Goal: Complete application form

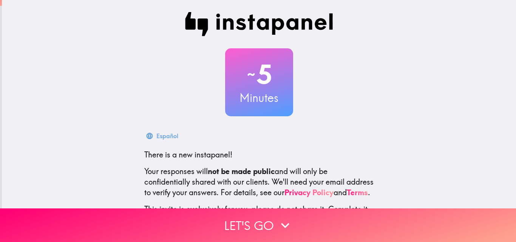
scroll to position [72, 0]
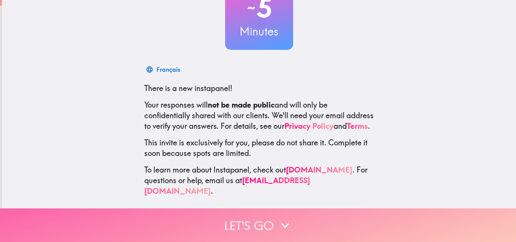
click at [272, 213] on button "Let's go" at bounding box center [258, 226] width 516 height 34
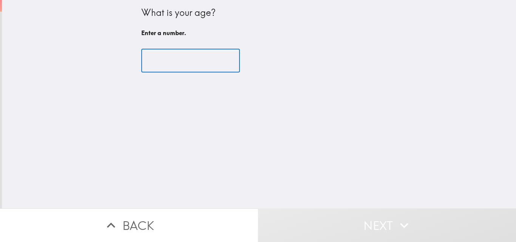
click at [204, 65] on input "number" at bounding box center [190, 60] width 99 height 23
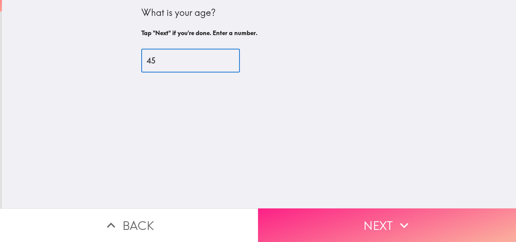
type input "45"
click at [368, 209] on button "Next" at bounding box center [387, 226] width 258 height 34
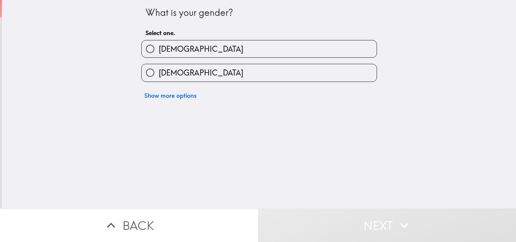
click at [187, 51] on label "[DEMOGRAPHIC_DATA]" at bounding box center [259, 48] width 235 height 17
click at [159, 51] on input "[DEMOGRAPHIC_DATA]" at bounding box center [150, 48] width 17 height 17
radio input "true"
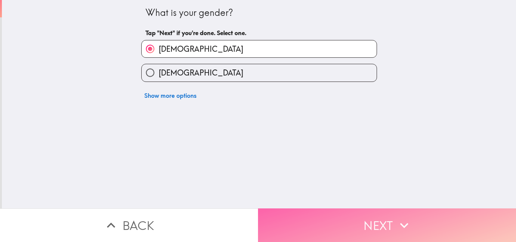
click at [356, 212] on button "Next" at bounding box center [387, 226] width 258 height 34
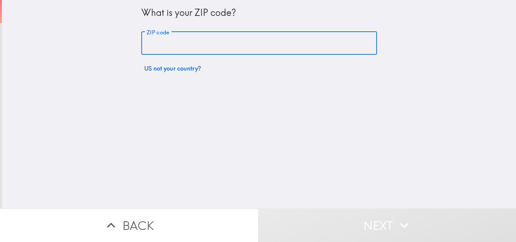
click at [201, 38] on input "ZIP code" at bounding box center [259, 43] width 236 height 23
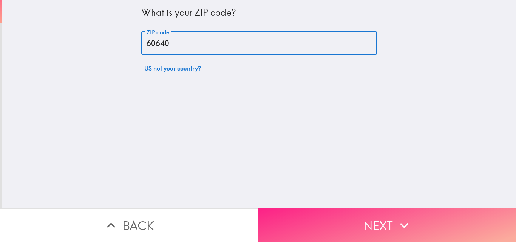
type input "60640"
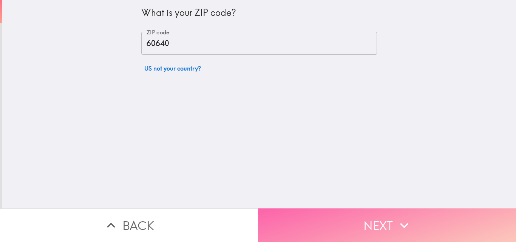
click at [337, 220] on button "Next" at bounding box center [387, 226] width 258 height 34
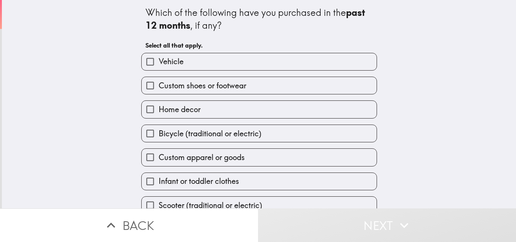
click at [209, 153] on span "Custom apparel or goods" at bounding box center [202, 157] width 86 height 11
click at [159, 153] on input "Custom apparel or goods" at bounding box center [150, 157] width 17 height 17
checkbox input "true"
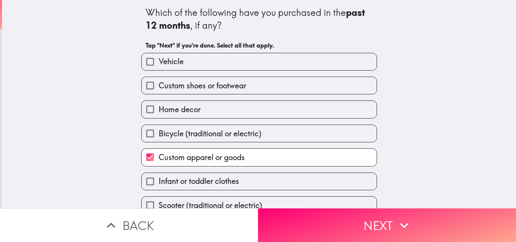
scroll to position [36, 0]
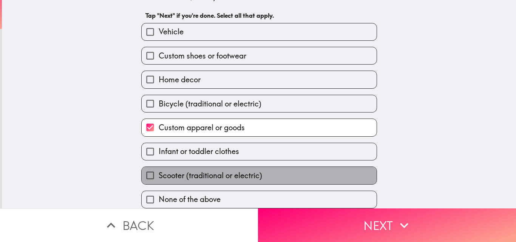
click at [208, 170] on span "Scooter (traditional or electric)" at bounding box center [211, 175] width 104 height 11
click at [159, 168] on input "Scooter (traditional or electric)" at bounding box center [150, 175] width 17 height 17
checkbox input "true"
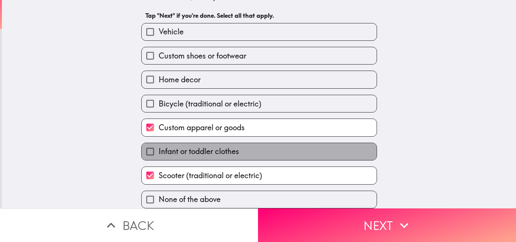
click at [228, 150] on span "Infant or toddler clothes" at bounding box center [199, 151] width 80 height 11
click at [159, 150] on input "Infant or toddler clothes" at bounding box center [150, 151] width 17 height 17
checkbox input "true"
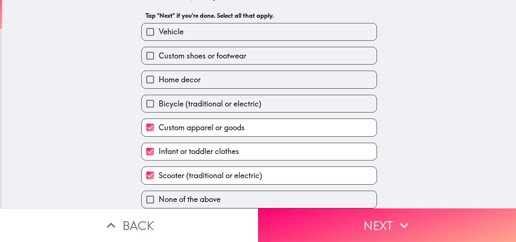
click at [412, 161] on div "Which of the following have you purchased in the past 12 months , if any? Tap "…" at bounding box center [259, 74] width 514 height 209
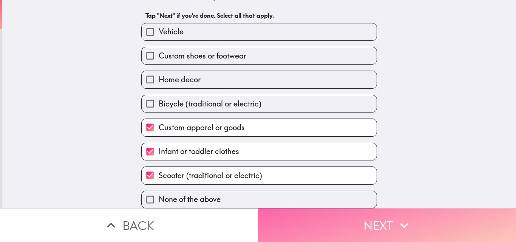
click at [380, 225] on button "Next" at bounding box center [387, 226] width 258 height 34
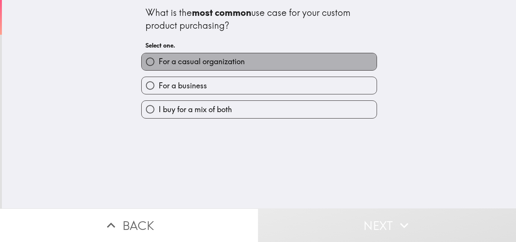
click at [212, 63] on span "For a casual organization" at bounding box center [202, 61] width 86 height 11
click at [159, 63] on input "For a casual organization" at bounding box center [150, 61] width 17 height 17
radio input "true"
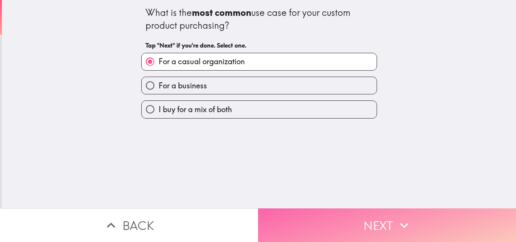
click at [365, 209] on button "Next" at bounding box center [387, 226] width 258 height 34
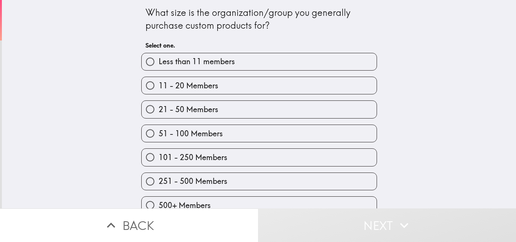
scroll to position [12, 0]
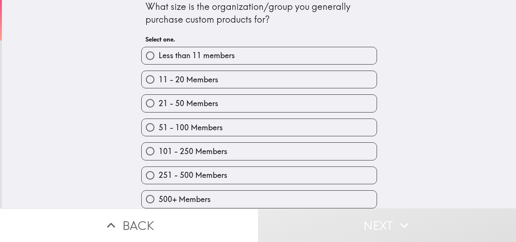
click at [165, 194] on span "500+ Members" at bounding box center [185, 199] width 52 height 11
click at [159, 193] on input "500+ Members" at bounding box center [150, 199] width 17 height 17
radio input "true"
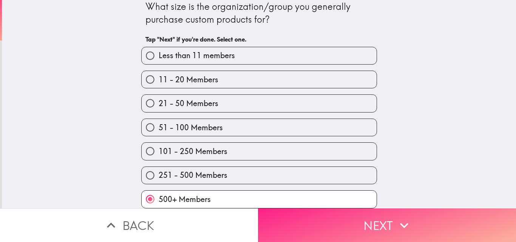
click at [318, 223] on button "Next" at bounding box center [387, 226] width 258 height 34
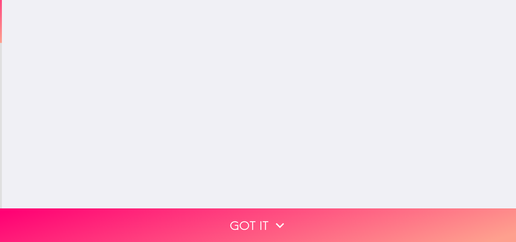
scroll to position [0, 0]
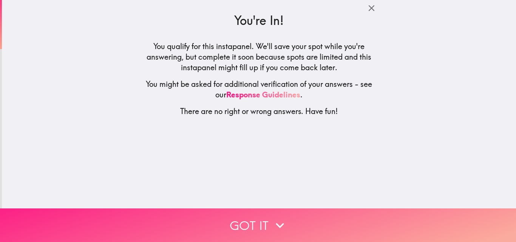
click at [264, 217] on button "Got it" at bounding box center [258, 226] width 516 height 34
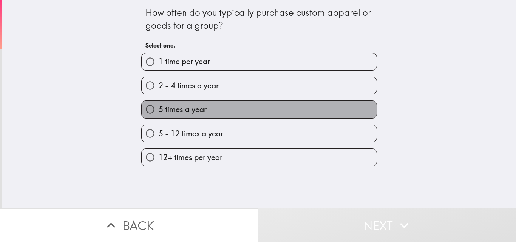
click at [173, 110] on span "5 times a year" at bounding box center [183, 109] width 48 height 11
click at [159, 110] on input "5 times a year" at bounding box center [150, 109] width 17 height 17
radio input "true"
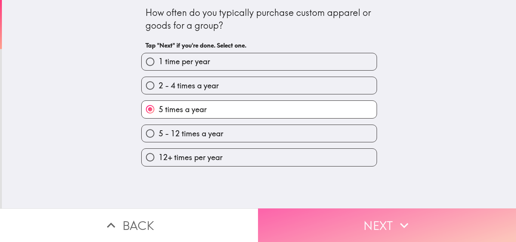
click at [333, 212] on button "Next" at bounding box center [387, 226] width 258 height 34
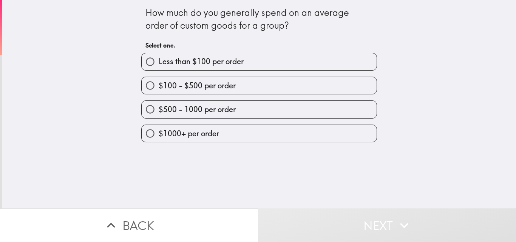
click at [226, 82] on span "$100 - $500 per order" at bounding box center [197, 85] width 77 height 11
click at [159, 82] on input "$100 - $500 per order" at bounding box center [150, 85] width 17 height 17
radio input "true"
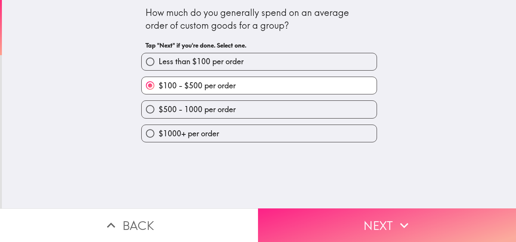
click at [353, 213] on button "Next" at bounding box center [387, 226] width 258 height 34
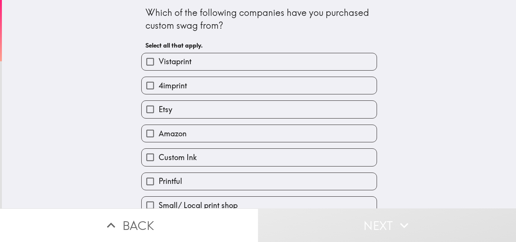
click at [185, 63] on span "Vistaprint" at bounding box center [175, 61] width 33 height 11
click at [159, 63] on input "Vistaprint" at bounding box center [150, 61] width 17 height 17
checkbox input "true"
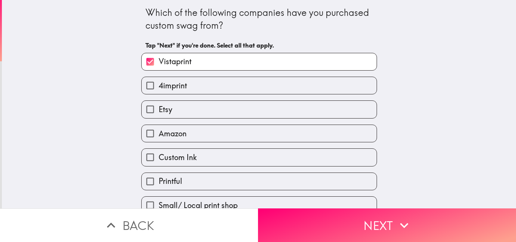
click at [184, 132] on label "Amazon" at bounding box center [259, 133] width 235 height 17
click at [159, 132] on input "Amazon" at bounding box center [150, 133] width 17 height 17
checkbox input "true"
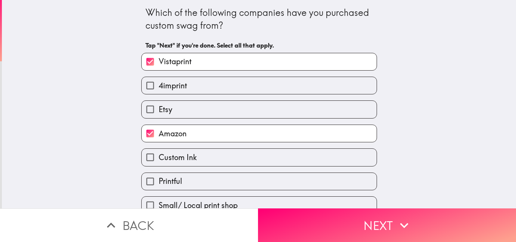
scroll to position [36, 0]
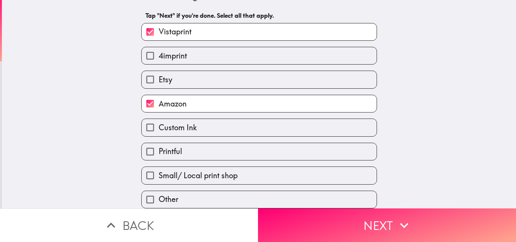
click at [183, 143] on label "Printful" at bounding box center [259, 151] width 235 height 17
click at [159, 143] on input "Printful" at bounding box center [150, 151] width 17 height 17
checkbox input "true"
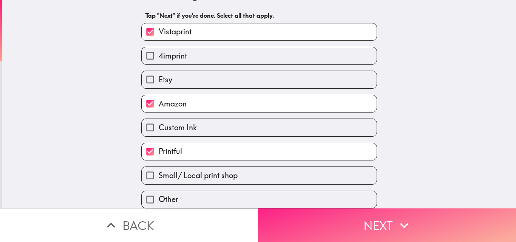
click at [396, 223] on icon "button" at bounding box center [404, 225] width 17 height 17
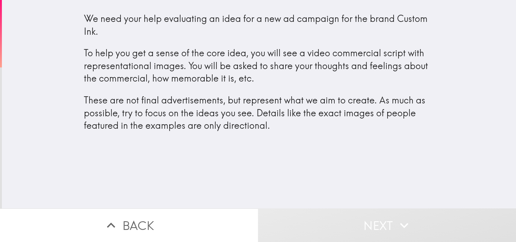
drag, startPoint x: 213, startPoint y: 120, endPoint x: 256, endPoint y: 126, distance: 43.1
click at [256, 126] on p "These are not final advertisements, but represent what we aim to create. As muc…" at bounding box center [259, 113] width 351 height 38
click at [96, 34] on div "We need your help evaluating an idea for a new ad campaign for the brand Custom…" at bounding box center [259, 72] width 351 height 120
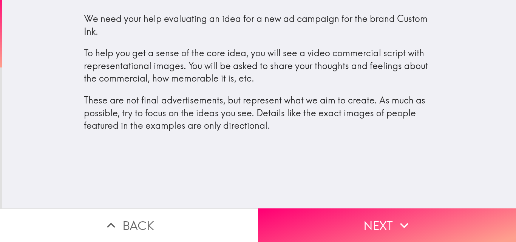
click at [344, 202] on div "We need your help evaluating an idea for a new ad campaign for the brand Custom…" at bounding box center [259, 104] width 514 height 209
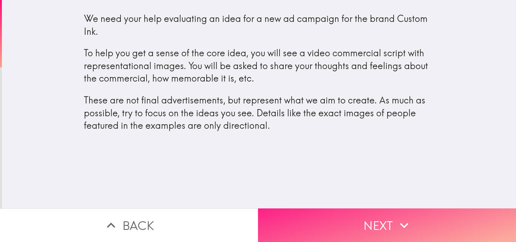
click at [347, 220] on button "Next" at bounding box center [387, 226] width 258 height 34
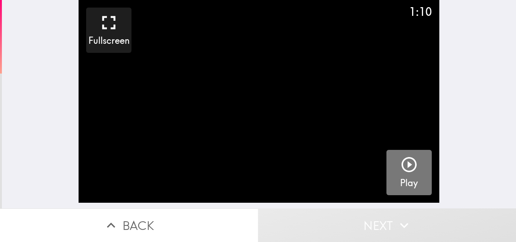
click at [410, 170] on icon "button" at bounding box center [409, 165] width 18 height 18
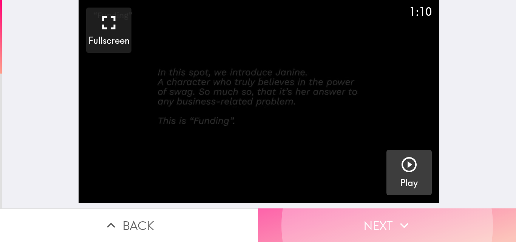
click at [401, 217] on icon "button" at bounding box center [404, 225] width 17 height 17
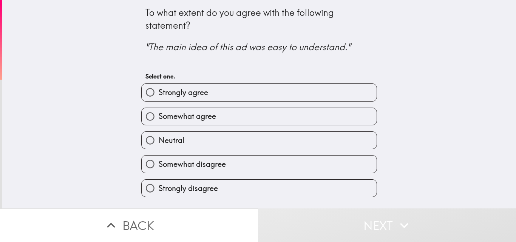
click at [213, 95] on label "Strongly agree" at bounding box center [259, 92] width 235 height 17
click at [159, 95] on input "Strongly agree" at bounding box center [150, 92] width 17 height 17
radio input "true"
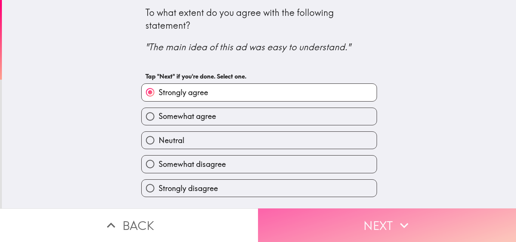
click at [374, 210] on button "Next" at bounding box center [387, 226] width 258 height 34
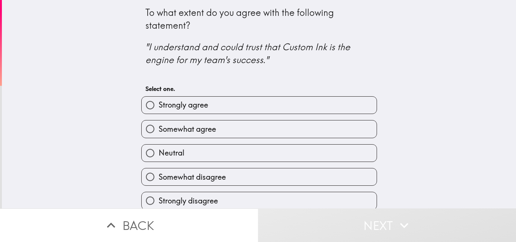
click at [203, 101] on span "Strongly agree" at bounding box center [184, 105] width 50 height 11
click at [159, 101] on input "Strongly agree" at bounding box center [150, 105] width 17 height 17
radio input "true"
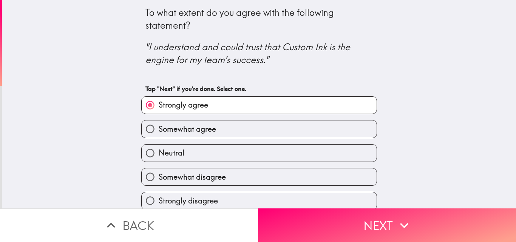
scroll to position [7, 0]
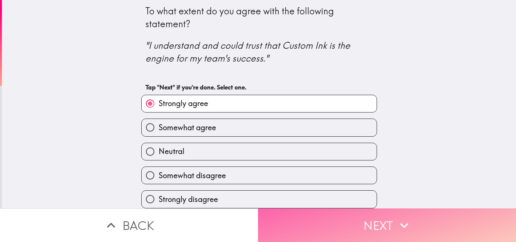
click at [382, 231] on button "Next" at bounding box center [387, 226] width 258 height 34
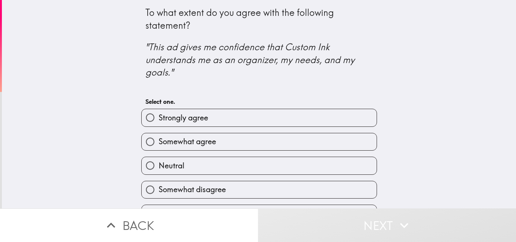
click at [204, 141] on span "Somewhat agree" at bounding box center [187, 141] width 57 height 11
click at [159, 141] on input "Somewhat agree" at bounding box center [150, 141] width 17 height 17
radio input "true"
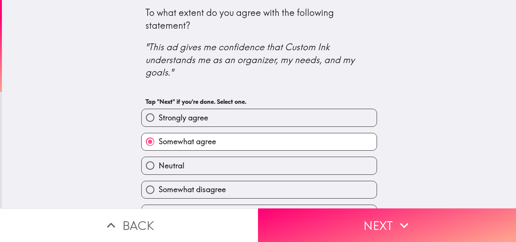
scroll to position [20, 0]
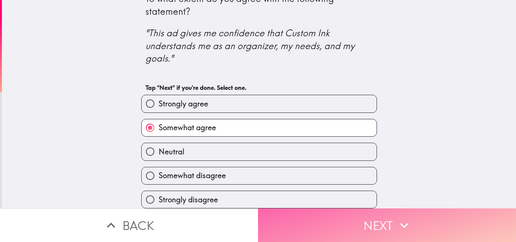
click at [364, 212] on button "Next" at bounding box center [387, 226] width 258 height 34
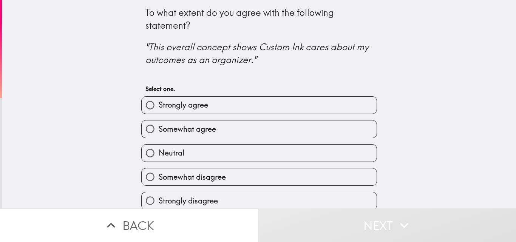
click at [207, 106] on label "Strongly agree" at bounding box center [259, 105] width 235 height 17
click at [159, 106] on input "Strongly agree" at bounding box center [150, 105] width 17 height 17
radio input "true"
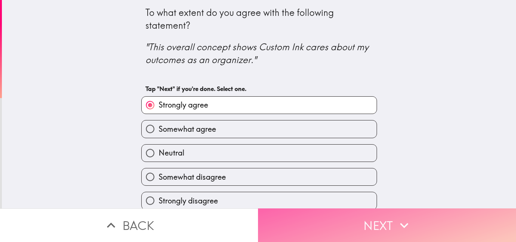
click at [353, 209] on button "Next" at bounding box center [387, 226] width 258 height 34
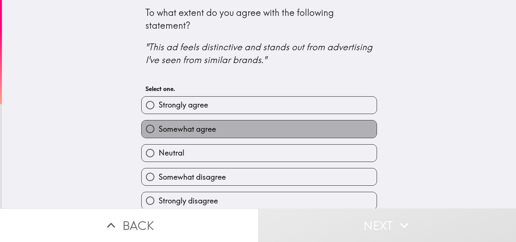
click at [225, 132] on label "Somewhat agree" at bounding box center [259, 129] width 235 height 17
click at [159, 132] on input "Somewhat agree" at bounding box center [150, 129] width 17 height 17
radio input "true"
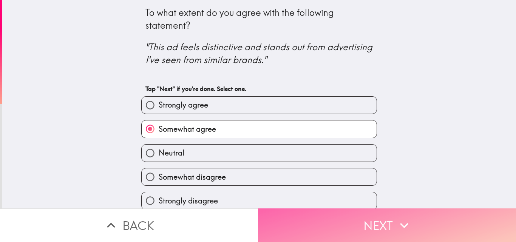
click at [387, 222] on button "Next" at bounding box center [387, 226] width 258 height 34
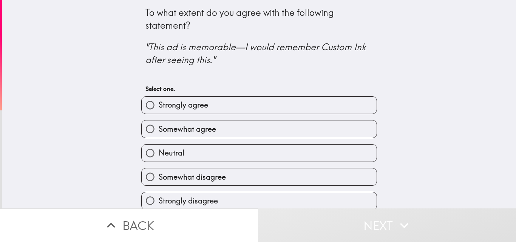
click at [303, 102] on label "Strongly agree" at bounding box center [259, 105] width 235 height 17
click at [159, 102] on input "Strongly agree" at bounding box center [150, 105] width 17 height 17
radio input "true"
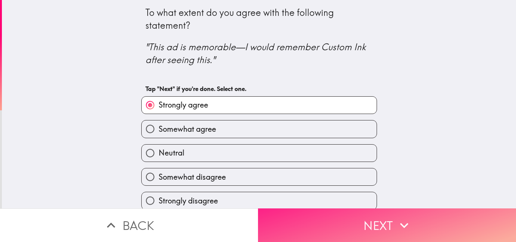
click at [418, 216] on button "Next" at bounding box center [387, 226] width 258 height 34
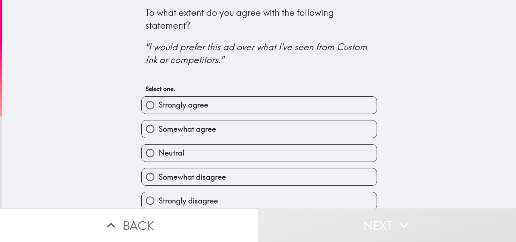
click at [186, 133] on span "Somewhat agree" at bounding box center [187, 129] width 57 height 11
click at [159, 133] on input "Somewhat agree" at bounding box center [150, 129] width 17 height 17
radio input "true"
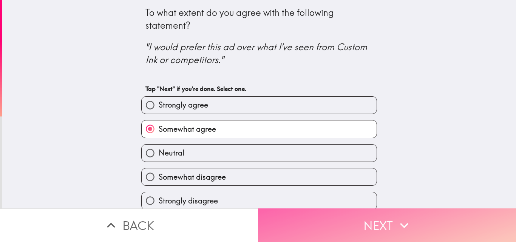
click at [399, 209] on button "Next" at bounding box center [387, 226] width 258 height 34
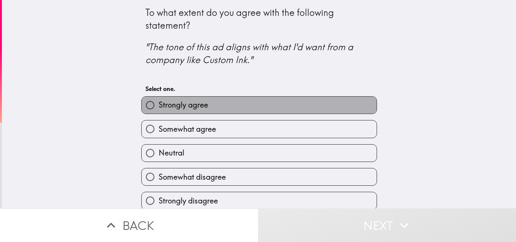
click at [271, 107] on label "Strongly agree" at bounding box center [259, 105] width 235 height 17
click at [159, 107] on input "Strongly agree" at bounding box center [150, 105] width 17 height 17
radio input "true"
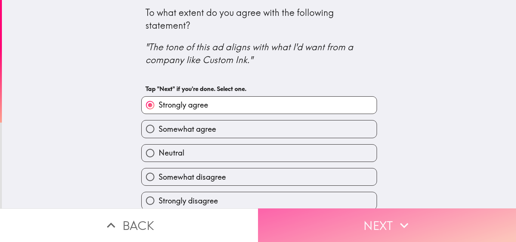
click at [378, 209] on button "Next" at bounding box center [387, 226] width 258 height 34
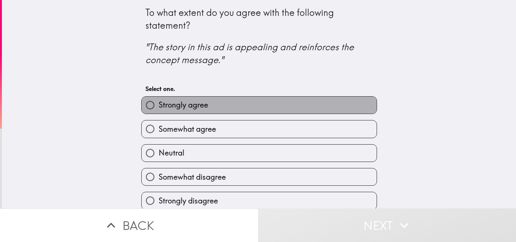
click at [274, 107] on label "Strongly agree" at bounding box center [259, 105] width 235 height 17
click at [159, 107] on input "Strongly agree" at bounding box center [150, 105] width 17 height 17
radio input "true"
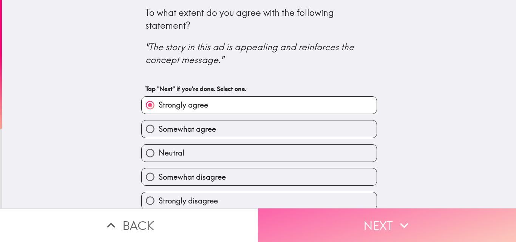
click at [359, 210] on button "Next" at bounding box center [387, 226] width 258 height 34
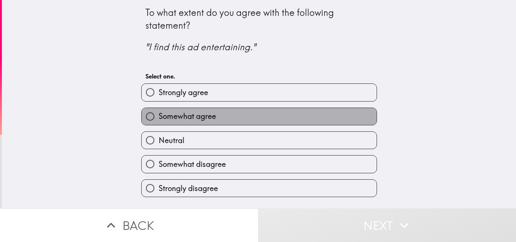
click at [229, 117] on label "Somewhat agree" at bounding box center [259, 116] width 235 height 17
click at [159, 117] on input "Somewhat agree" at bounding box center [150, 116] width 17 height 17
radio input "true"
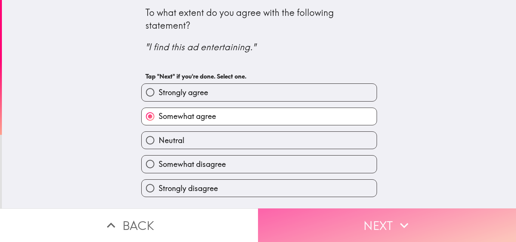
click at [349, 222] on button "Next" at bounding box center [387, 226] width 258 height 34
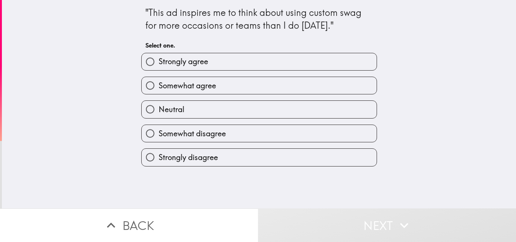
click at [277, 54] on label "Strongly agree" at bounding box center [259, 61] width 235 height 17
click at [159, 54] on input "Strongly agree" at bounding box center [150, 61] width 17 height 17
radio input "true"
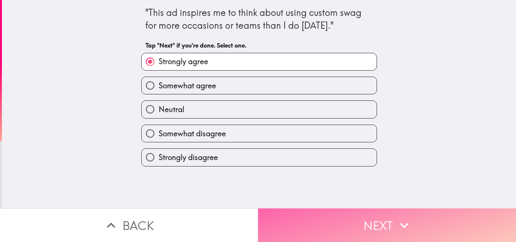
click at [364, 212] on button "Next" at bounding box center [387, 226] width 258 height 34
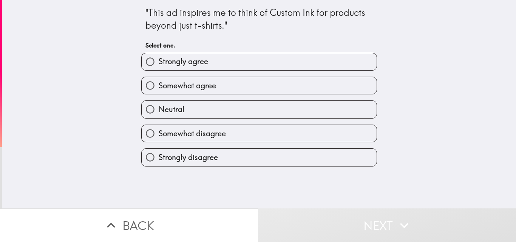
click at [235, 55] on label "Strongly agree" at bounding box center [259, 61] width 235 height 17
click at [159, 55] on input "Strongly agree" at bounding box center [150, 61] width 17 height 17
radio input "true"
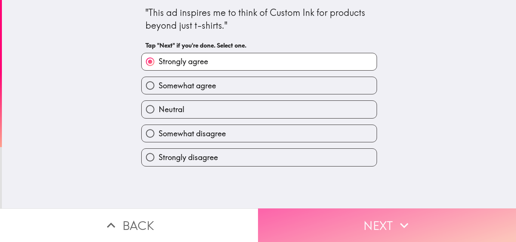
click at [339, 221] on button "Next" at bounding box center [387, 226] width 258 height 34
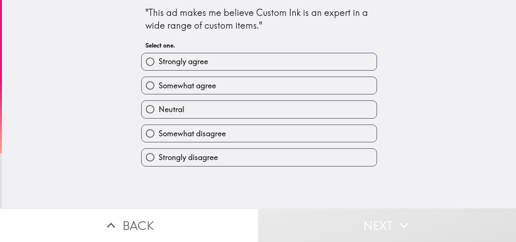
click at [208, 96] on div "Neutral" at bounding box center [256, 106] width 242 height 24
click at [210, 85] on span "Somewhat agree" at bounding box center [187, 85] width 57 height 11
click at [159, 85] on input "Somewhat agree" at bounding box center [150, 85] width 17 height 17
radio input "true"
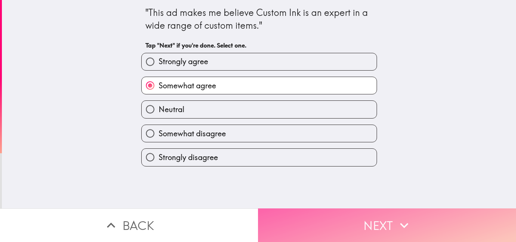
click at [321, 209] on button "Next" at bounding box center [387, 226] width 258 height 34
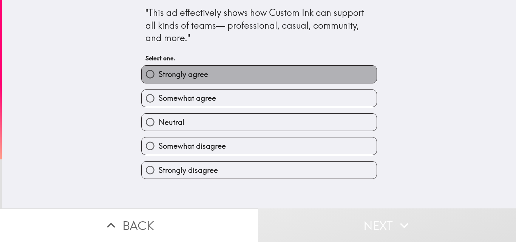
click at [286, 68] on label "Strongly agree" at bounding box center [259, 74] width 235 height 17
click at [159, 68] on input "Strongly agree" at bounding box center [150, 74] width 17 height 17
radio input "true"
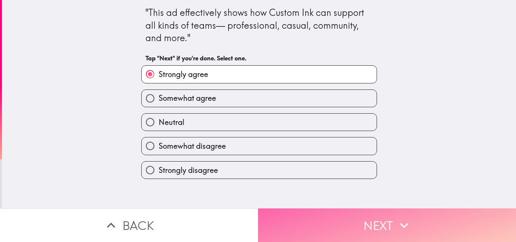
click at [351, 226] on button "Next" at bounding box center [387, 226] width 258 height 34
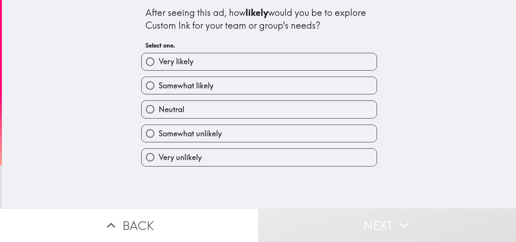
click at [187, 53] on label "Very likely" at bounding box center [259, 61] width 235 height 17
click at [159, 53] on input "Very likely" at bounding box center [150, 61] width 17 height 17
radio input "true"
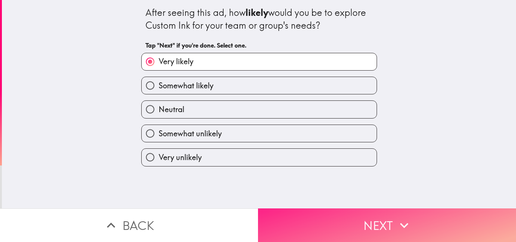
click at [328, 214] on button "Next" at bounding box center [387, 226] width 258 height 34
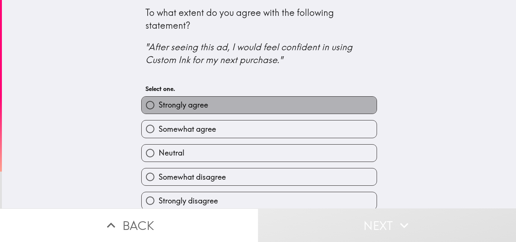
click at [223, 102] on label "Strongly agree" at bounding box center [259, 105] width 235 height 17
click at [159, 102] on input "Strongly agree" at bounding box center [150, 105] width 17 height 17
radio input "true"
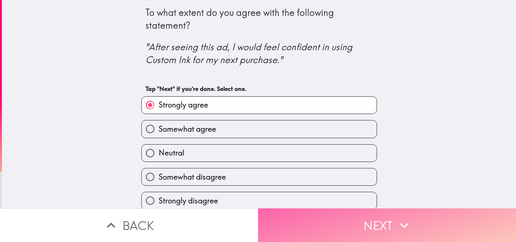
click at [328, 220] on button "Next" at bounding box center [387, 226] width 258 height 34
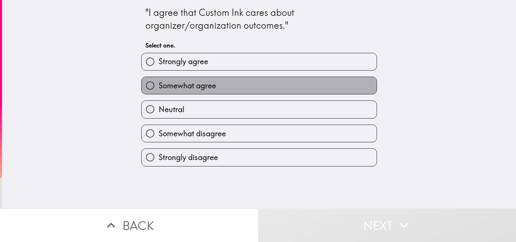
click at [191, 79] on label "Somewhat agree" at bounding box center [259, 85] width 235 height 17
click at [159, 79] on input "Somewhat agree" at bounding box center [150, 85] width 17 height 17
radio input "true"
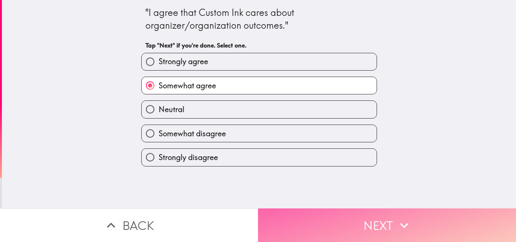
click at [309, 222] on button "Next" at bounding box center [387, 226] width 258 height 34
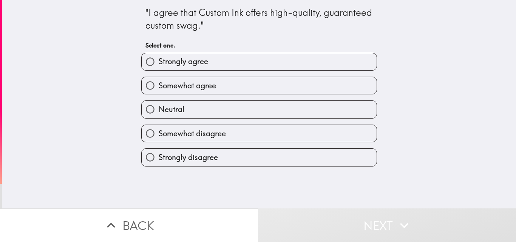
click at [213, 63] on label "Strongly agree" at bounding box center [259, 61] width 235 height 17
click at [159, 63] on input "Strongly agree" at bounding box center [150, 61] width 17 height 17
radio input "true"
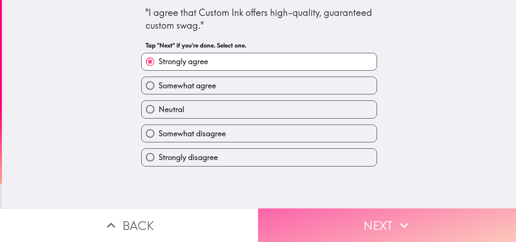
click at [325, 219] on button "Next" at bounding box center [387, 226] width 258 height 34
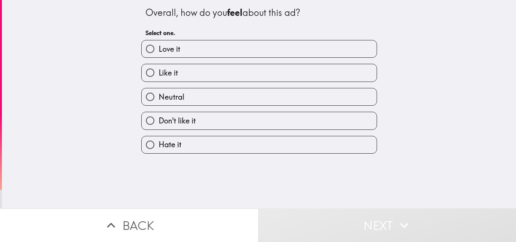
click at [187, 52] on label "Love it" at bounding box center [259, 48] width 235 height 17
click at [159, 52] on input "Love it" at bounding box center [150, 48] width 17 height 17
radio input "true"
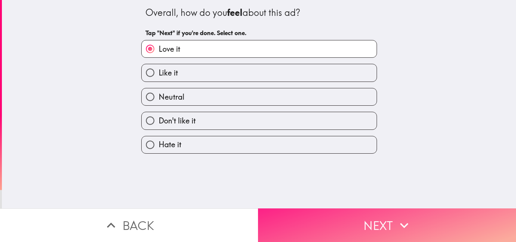
click at [302, 221] on button "Next" at bounding box center [387, 226] width 258 height 34
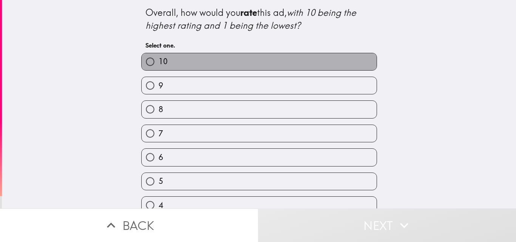
click at [189, 56] on label "10" at bounding box center [259, 61] width 235 height 17
click at [159, 56] on input "10" at bounding box center [150, 61] width 17 height 17
radio input "true"
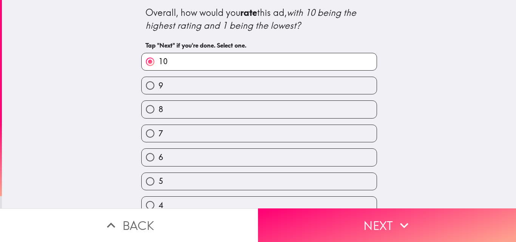
scroll to position [84, 0]
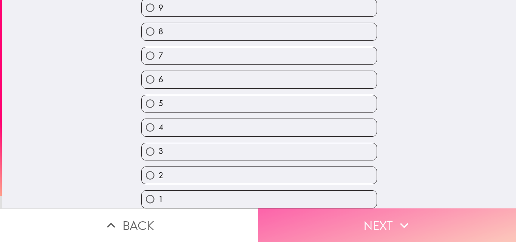
click at [347, 228] on button "Next" at bounding box center [387, 226] width 258 height 34
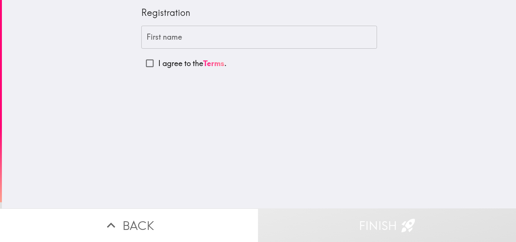
click at [176, 37] on div "First name First name" at bounding box center [259, 37] width 236 height 23
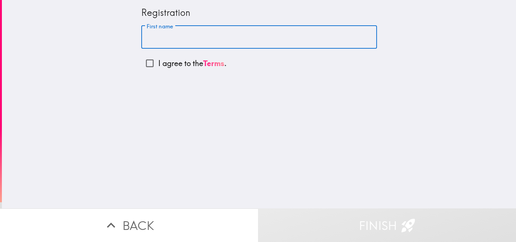
paste input "[PERSON_NAME]"
type input "[PERSON_NAME]"
click at [189, 61] on p "I agree to the Terms ." at bounding box center [192, 63] width 68 height 11
click at [158, 61] on input "I agree to the Terms ." at bounding box center [149, 63] width 17 height 17
checkbox input "true"
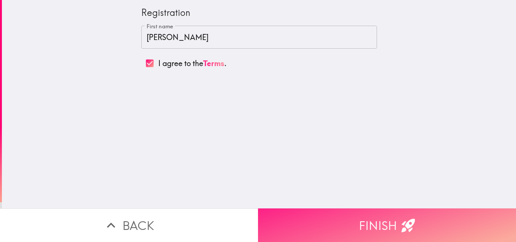
click at [359, 222] on button "Finish" at bounding box center [387, 226] width 258 height 34
